Goal: Task Accomplishment & Management: Manage account settings

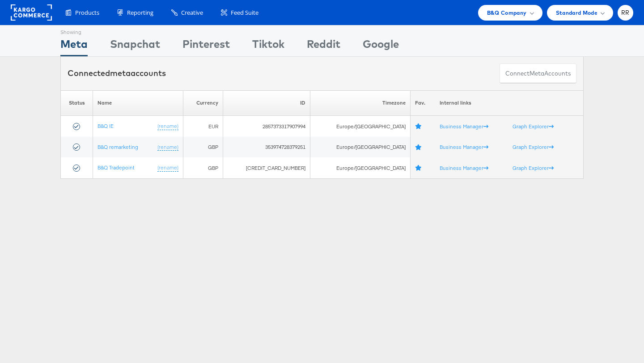
click at [32, 4] on icon at bounding box center [31, 12] width 41 height 16
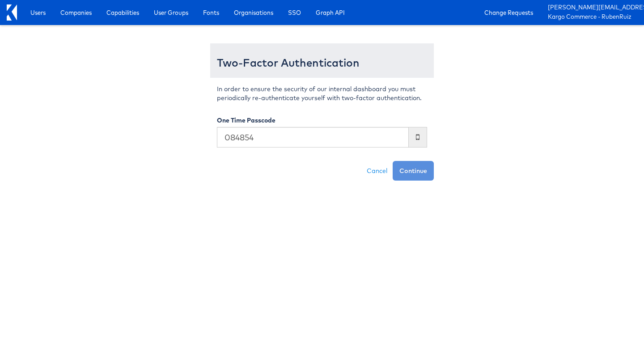
type input "084854"
click at [393, 161] on button "Continue" at bounding box center [413, 171] width 41 height 20
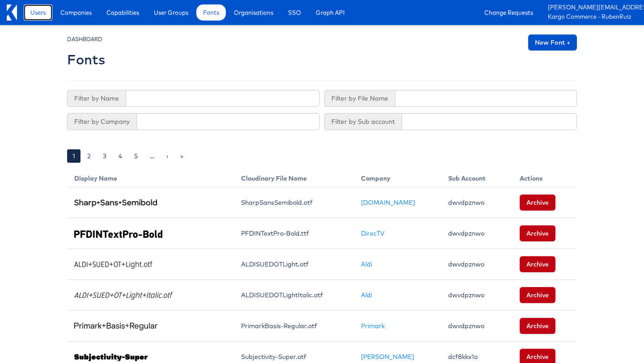
click at [40, 10] on span "Users" at bounding box center [37, 12] width 15 height 9
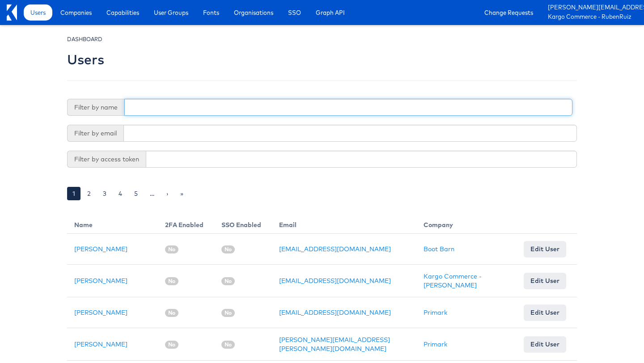
click at [156, 108] on input "text" at bounding box center [348, 107] width 448 height 17
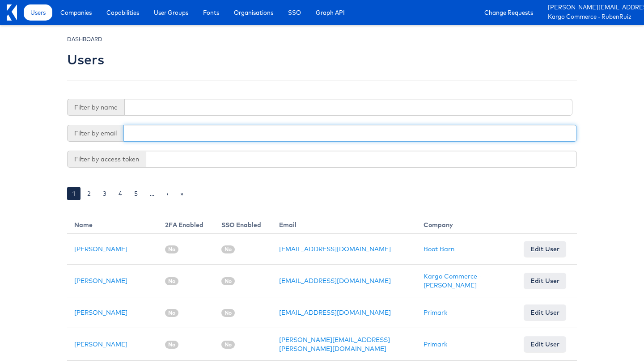
click at [151, 132] on input "text" at bounding box center [351, 133] width 454 height 17
paste input "nidhi.vijayvargiya@wppmedia.com"
type input "nidhi.vijayvargiya@wppmedia.com"
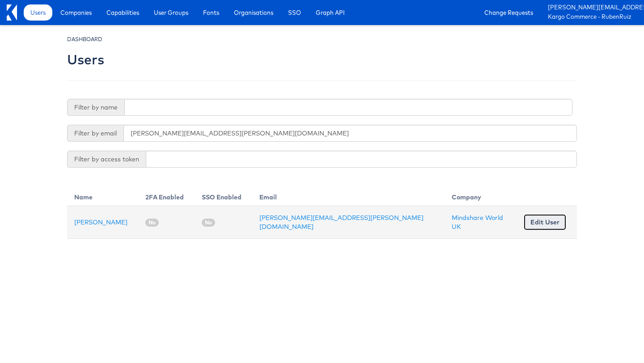
click at [540, 218] on link "Edit User" at bounding box center [545, 222] width 43 height 16
click at [111, 224] on link "[PERSON_NAME]" at bounding box center [100, 222] width 53 height 8
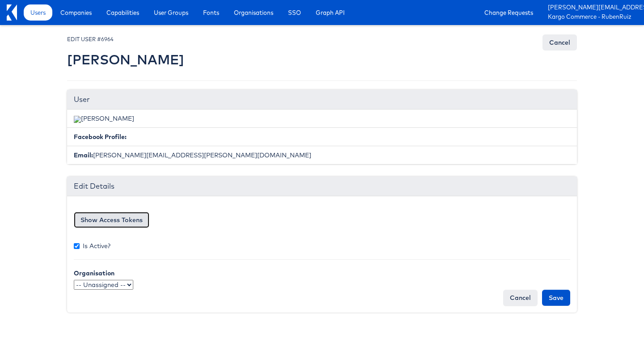
click at [95, 219] on button "Show Access Tokens" at bounding box center [112, 220] width 76 height 16
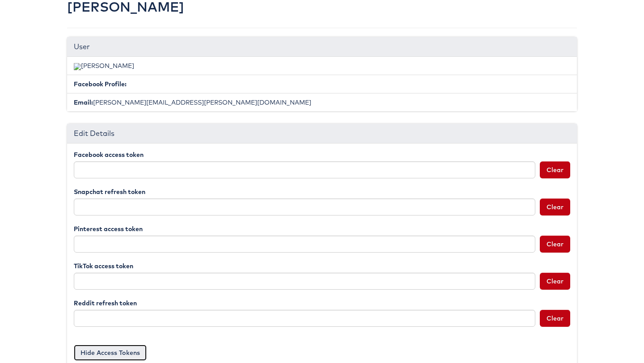
scroll to position [147, 0]
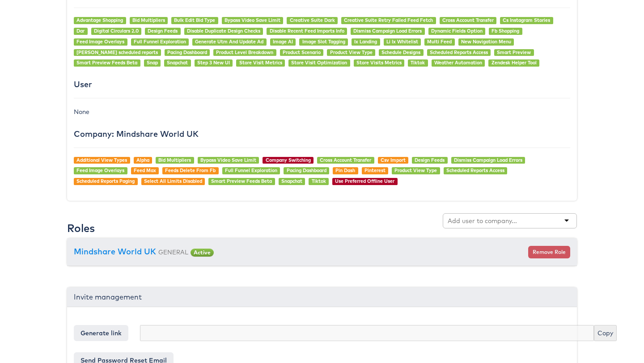
scroll to position [759, 0]
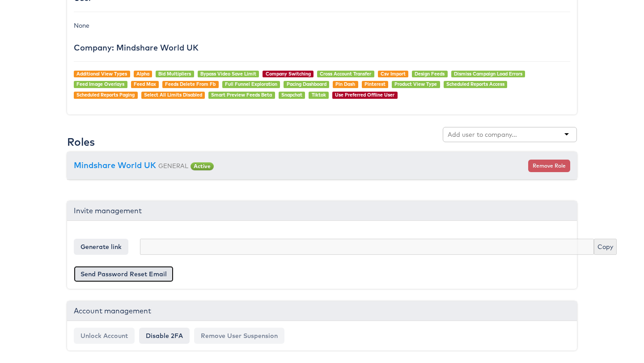
click at [114, 273] on button "Send Password Reset Email" at bounding box center [124, 274] width 100 height 16
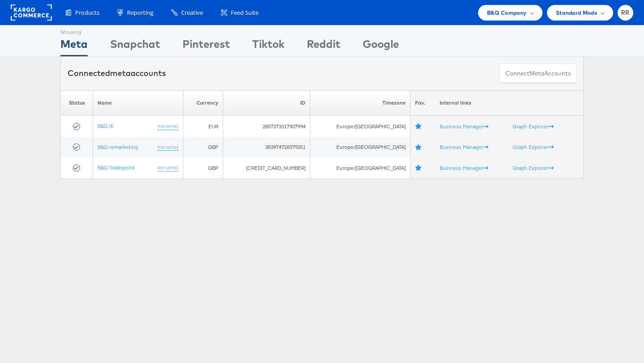
click at [44, 16] on rect at bounding box center [31, 12] width 41 height 16
click at [507, 13] on span "B&Q Company" at bounding box center [507, 12] width 40 height 9
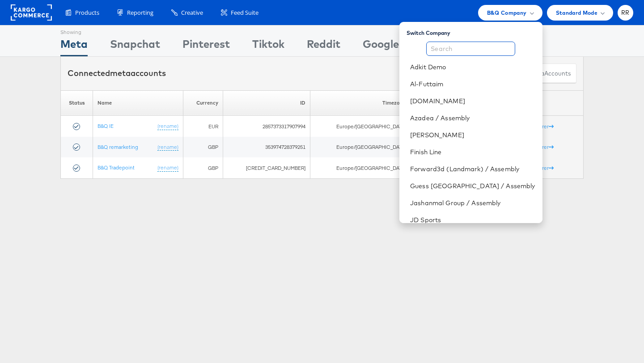
click at [451, 47] on input "text" at bounding box center [471, 49] width 89 height 14
click at [331, 232] on div "Showing Meta Showing Snapchat Showing Pinterest Showing Tiktok Showing Reddit S…" at bounding box center [322, 249] width 644 height 448
